Goal: Task Accomplishment & Management: Manage account settings

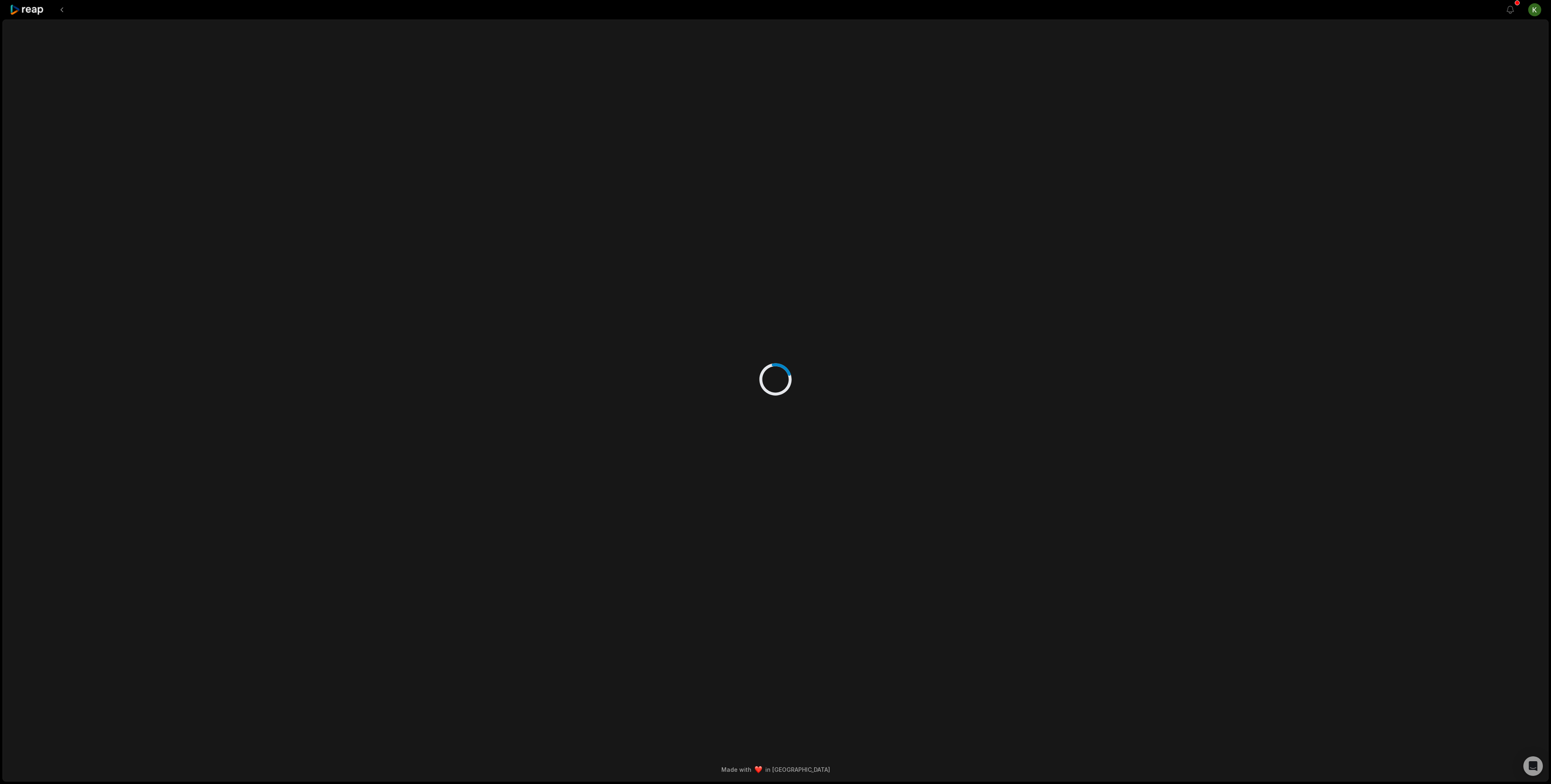
drag, startPoint x: 1403, startPoint y: 138, endPoint x: 1393, endPoint y: 127, distance: 14.9
click at [1393, 127] on div "Made with in San Francisco" at bounding box center [776, 401] width 1546 height 762
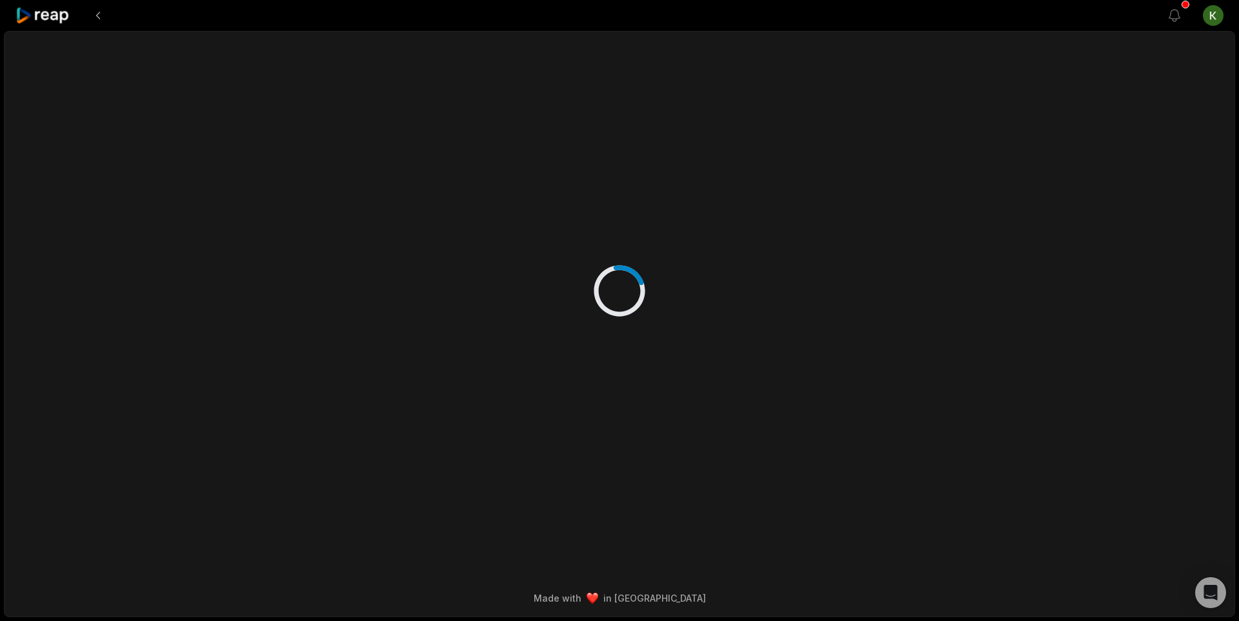
click at [1168, 88] on div "Made with in San Francisco" at bounding box center [619, 324] width 1231 height 586
click at [1219, 22] on html "View notifications Open user menu Made with in San Francisco" at bounding box center [619, 310] width 1239 height 621
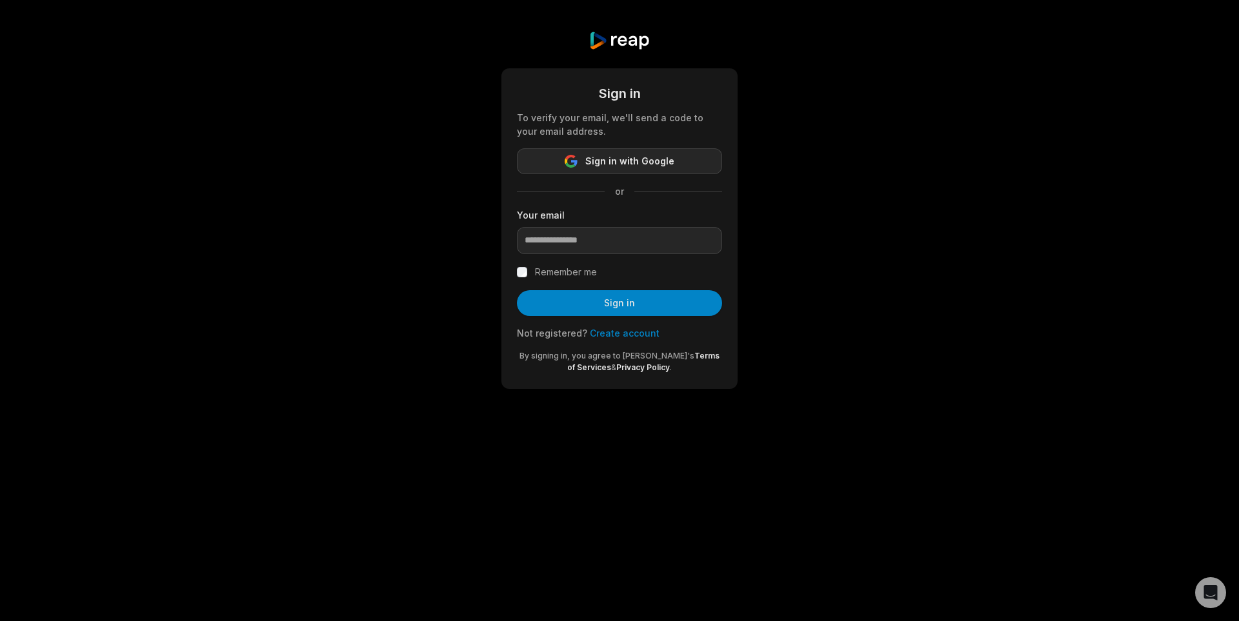
click at [600, 170] on button "Sign in with Google" at bounding box center [619, 161] width 205 height 26
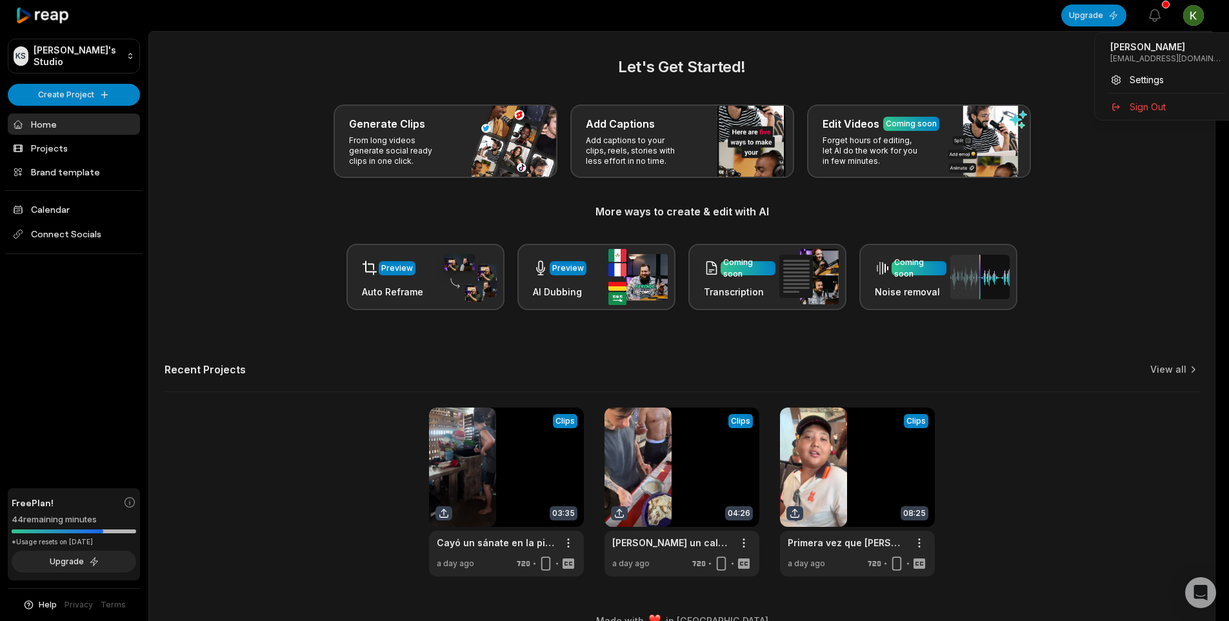
click at [1212, 17] on html "KS Kobe's Studio Create Project Home Projects Brand template Calendar Connect S…" at bounding box center [614, 310] width 1229 height 621
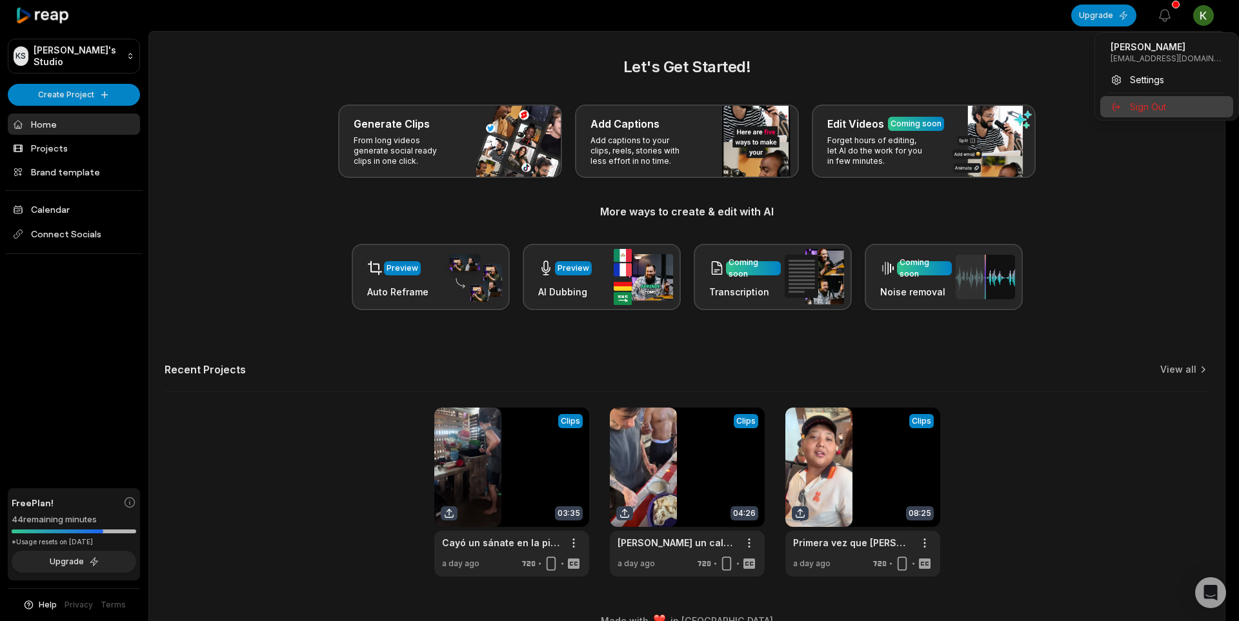
click at [1156, 102] on span "Sign Out" at bounding box center [1148, 107] width 36 height 14
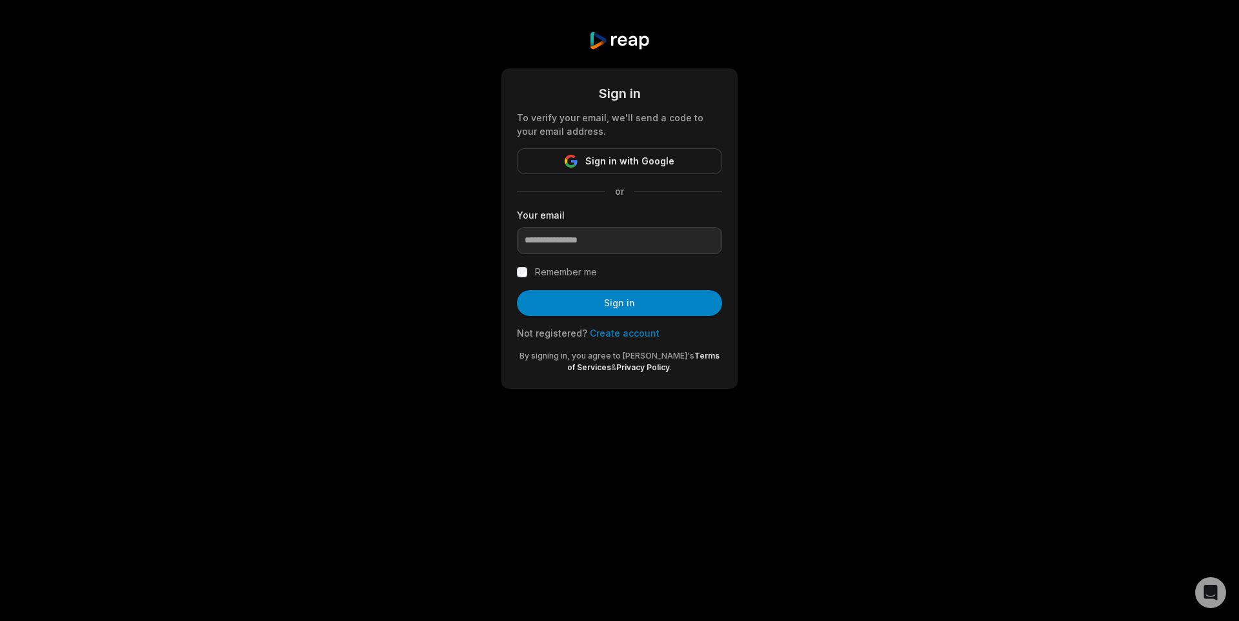
drag, startPoint x: 561, startPoint y: 257, endPoint x: 600, endPoint y: 226, distance: 50.5
click at [560, 257] on form "Sign in To verify your email, we'll send a code to your email address. Sign in …" at bounding box center [619, 229] width 205 height 290
click at [601, 225] on div "Your email" at bounding box center [619, 231] width 205 height 46
click at [595, 239] on input "email" at bounding box center [619, 240] width 205 height 27
paste input "**********"
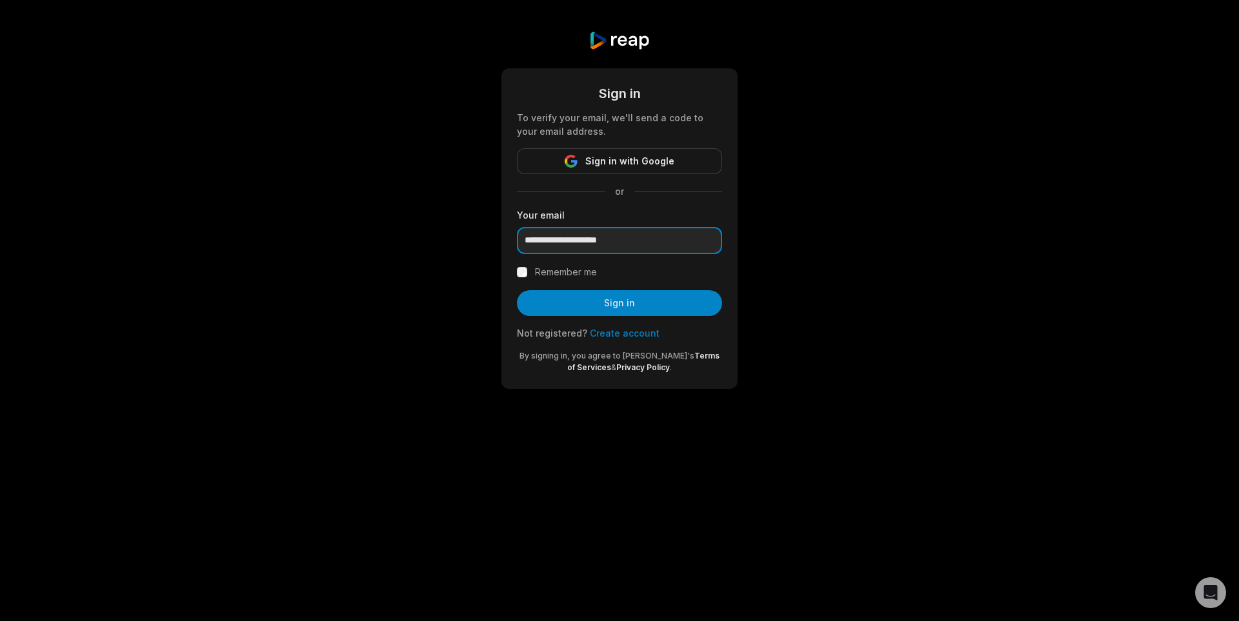
type input "**********"
click at [584, 276] on label "Remember me" at bounding box center [566, 272] width 62 height 15
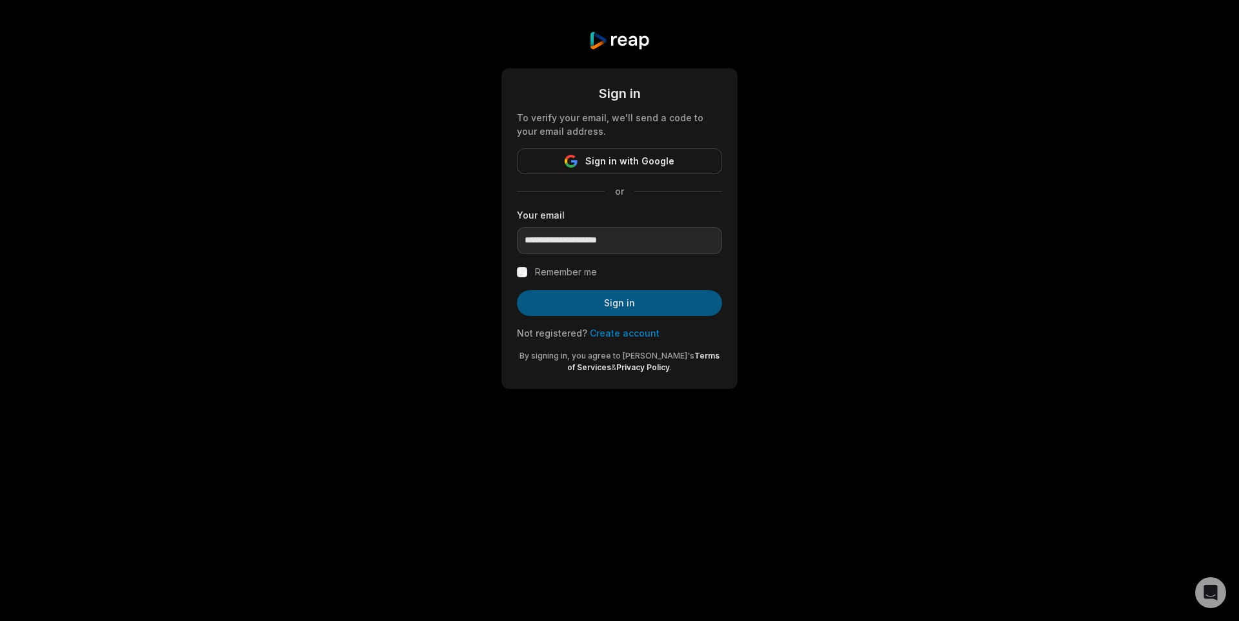
click at [584, 310] on button "Sign in" at bounding box center [619, 303] width 205 height 26
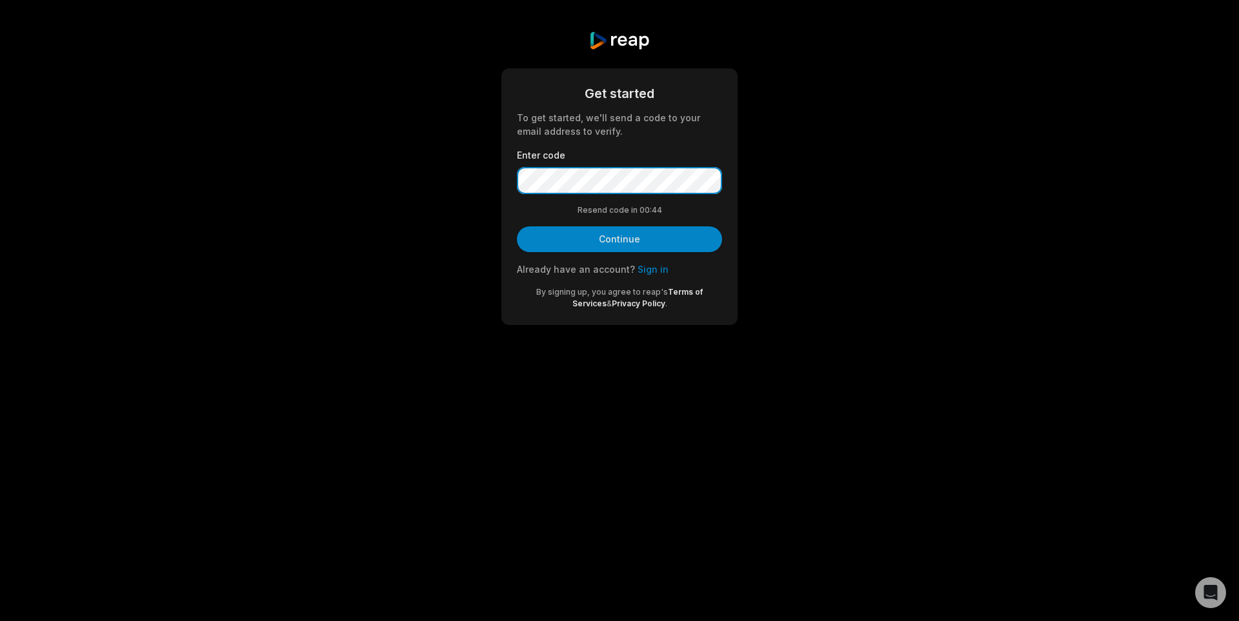
click at [517, 226] on button "Continue" at bounding box center [619, 239] width 205 height 26
